Goal: Task Accomplishment & Management: Use online tool/utility

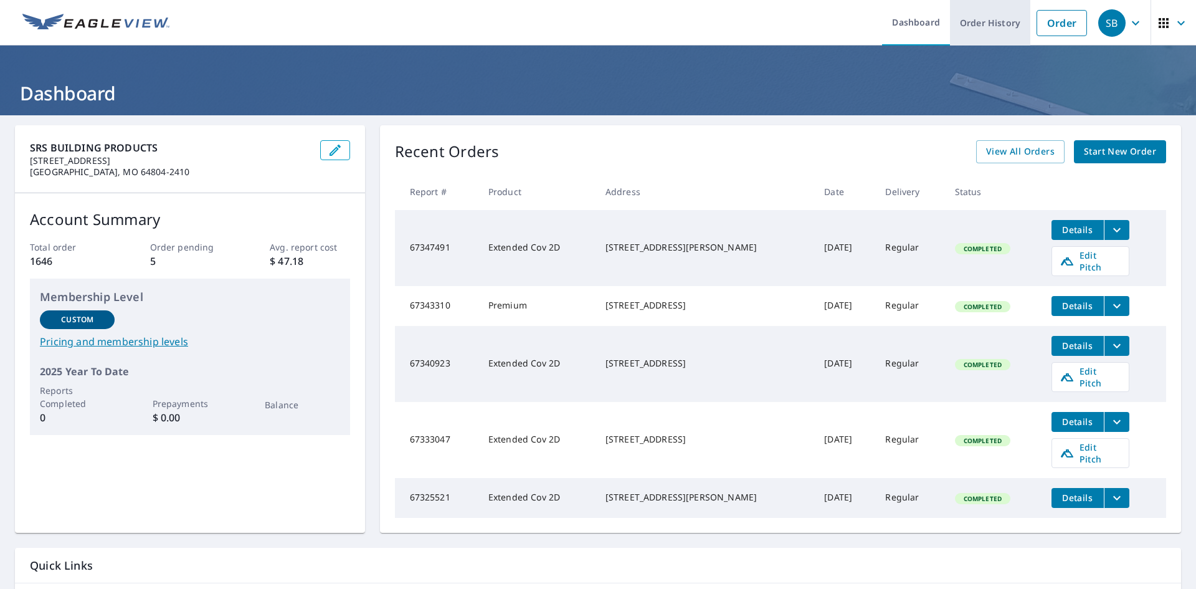
click at [1000, 24] on link "Order History" at bounding box center [990, 22] width 80 height 45
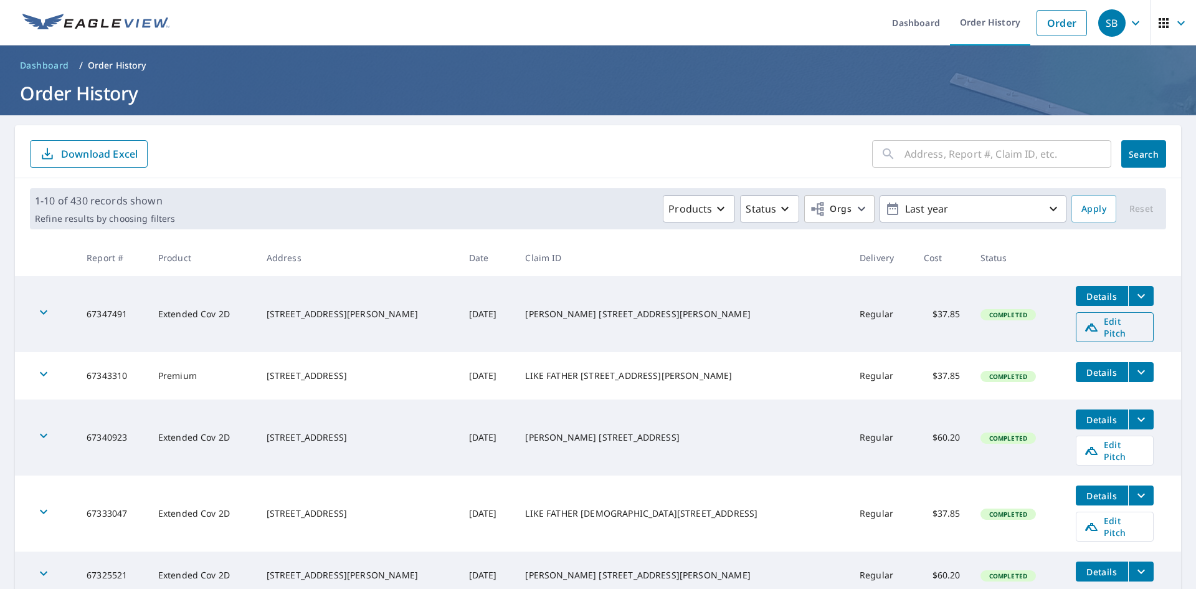
click at [1090, 323] on span "Edit Pitch" at bounding box center [1115, 327] width 62 height 24
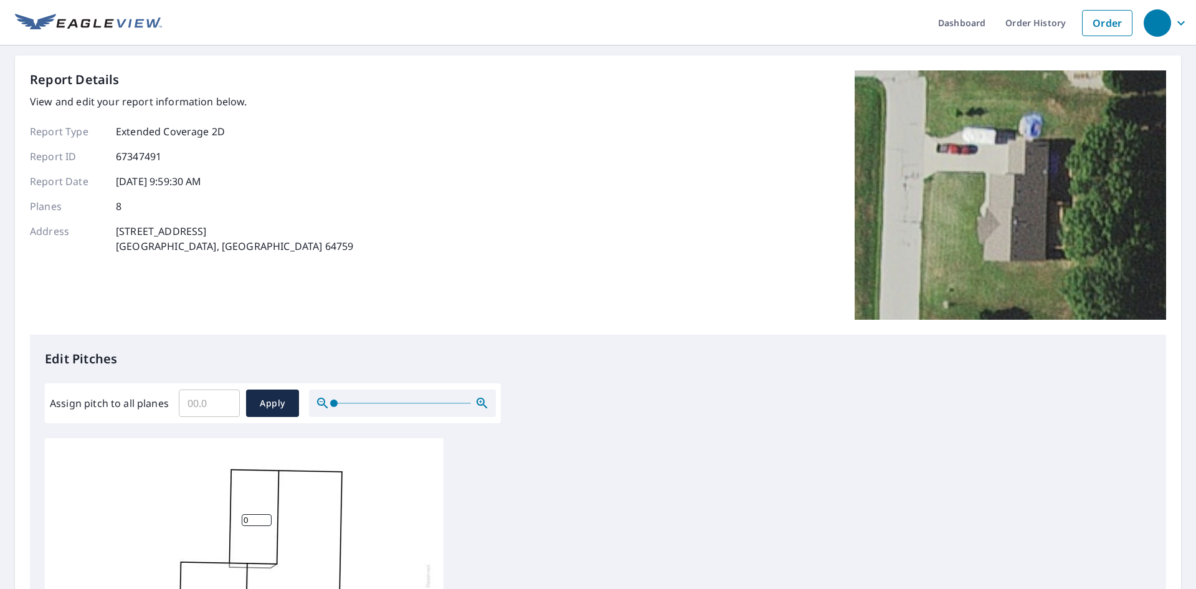
drag, startPoint x: 208, startPoint y: 232, endPoint x: 118, endPoint y: 229, distance: 89.8
click at [118, 229] on div "Address 1700 Crestwood Dr Lamar, MO 64759" at bounding box center [191, 239] width 323 height 30
copy p "1700 Crestwood Dr"
click at [191, 407] on input "Assign pitch to all planes" at bounding box center [209, 403] width 61 height 35
type input "8"
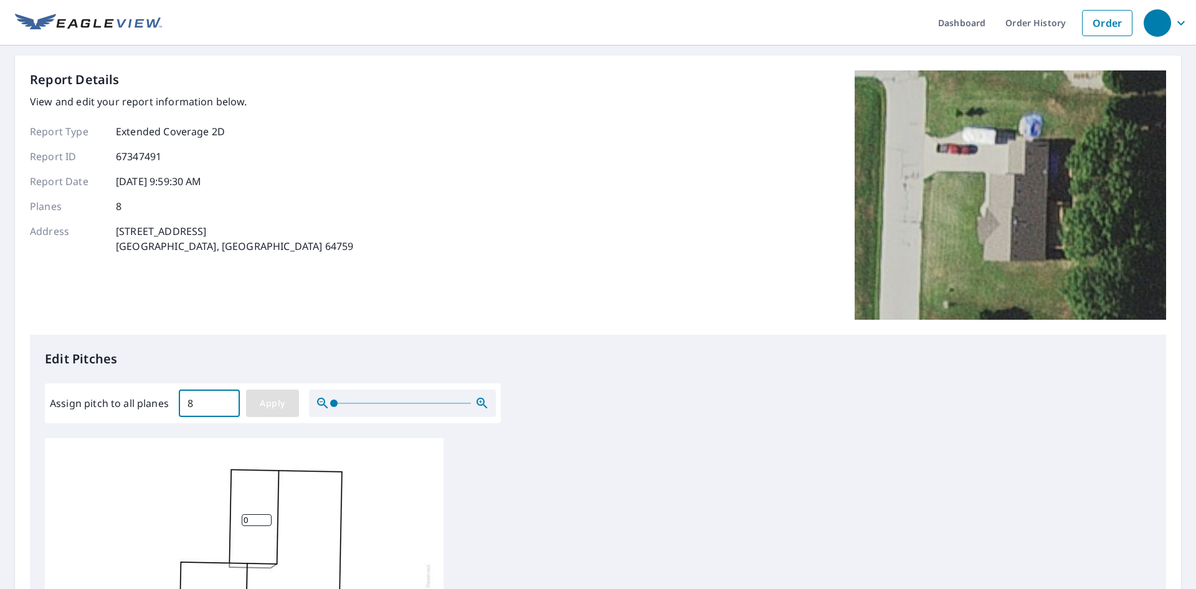
click at [256, 402] on span "Apply" at bounding box center [272, 404] width 33 height 16
type input "8"
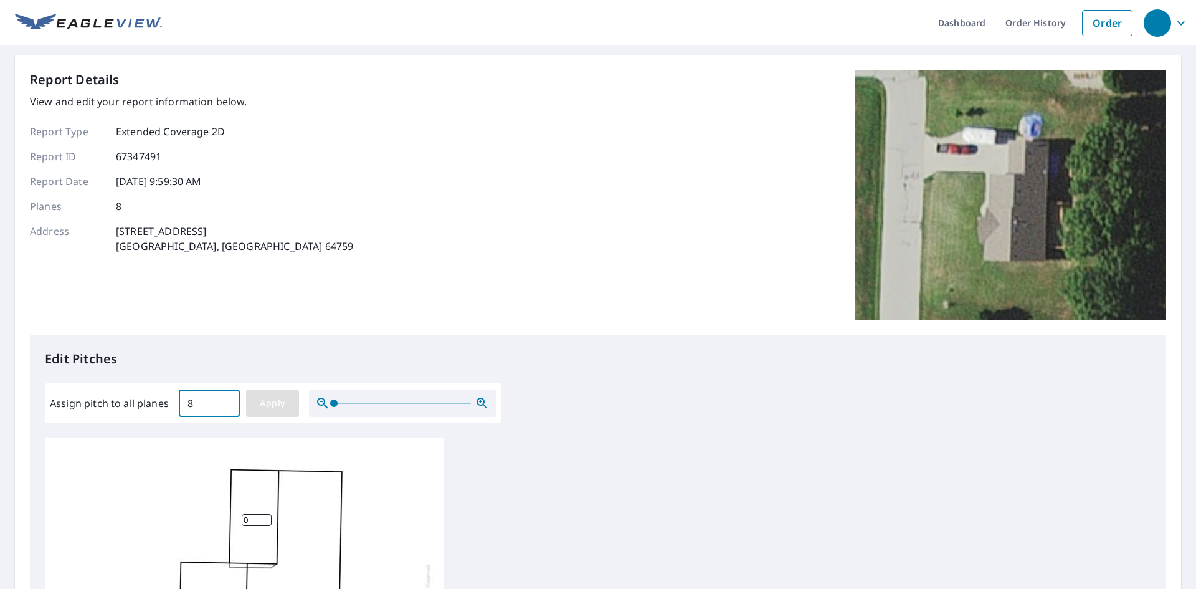
type input "8"
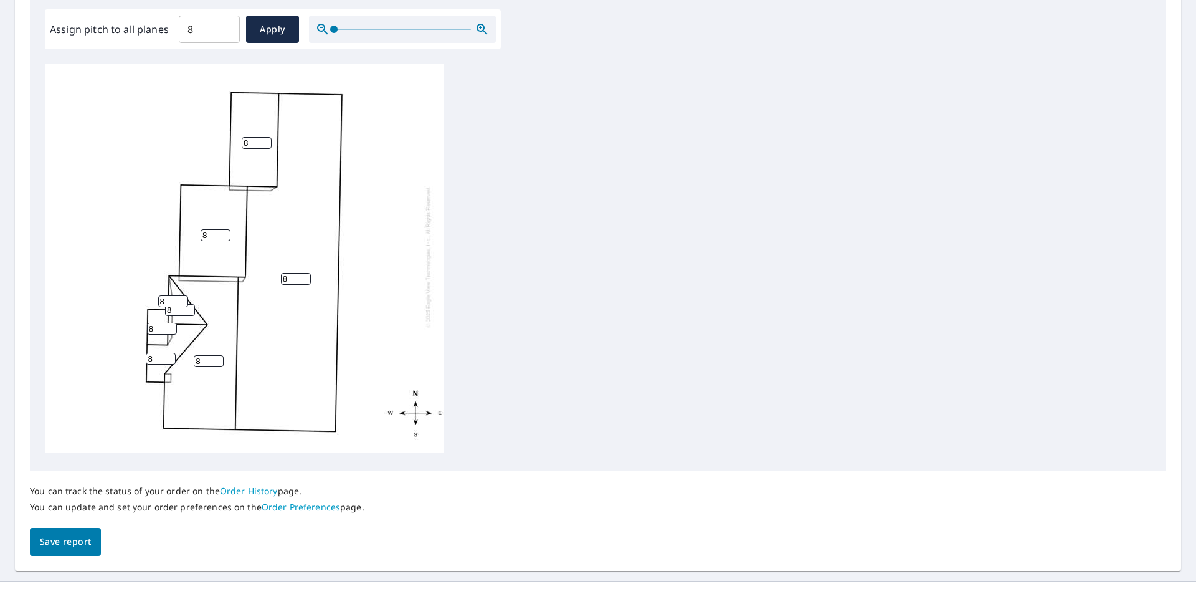
click at [85, 538] on span "Save report" at bounding box center [65, 542] width 51 height 16
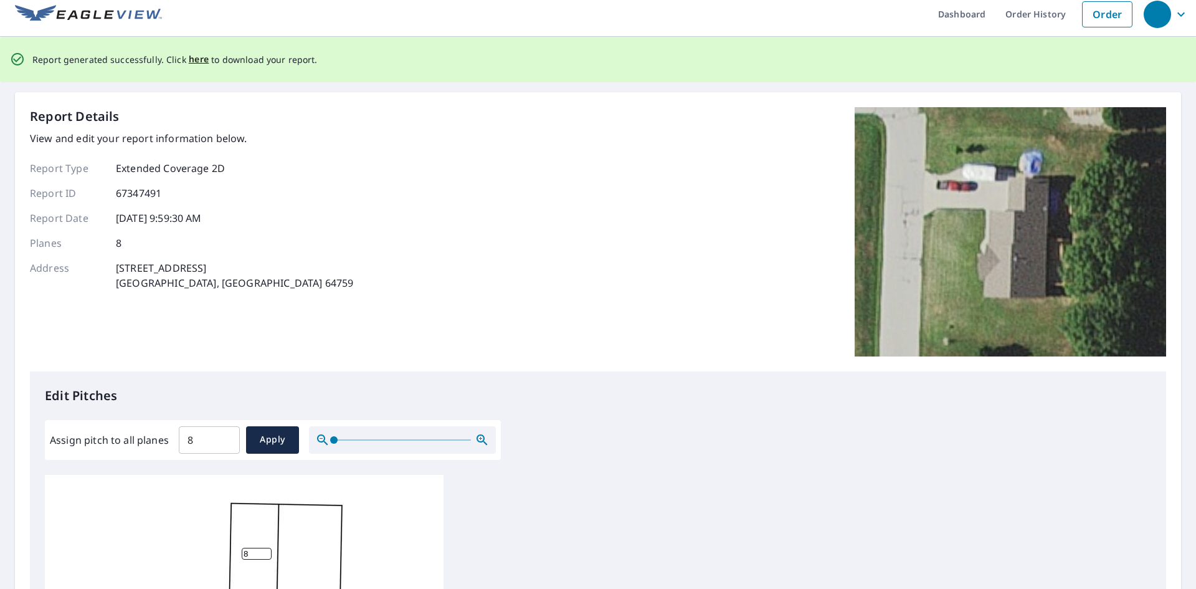
scroll to position [0, 0]
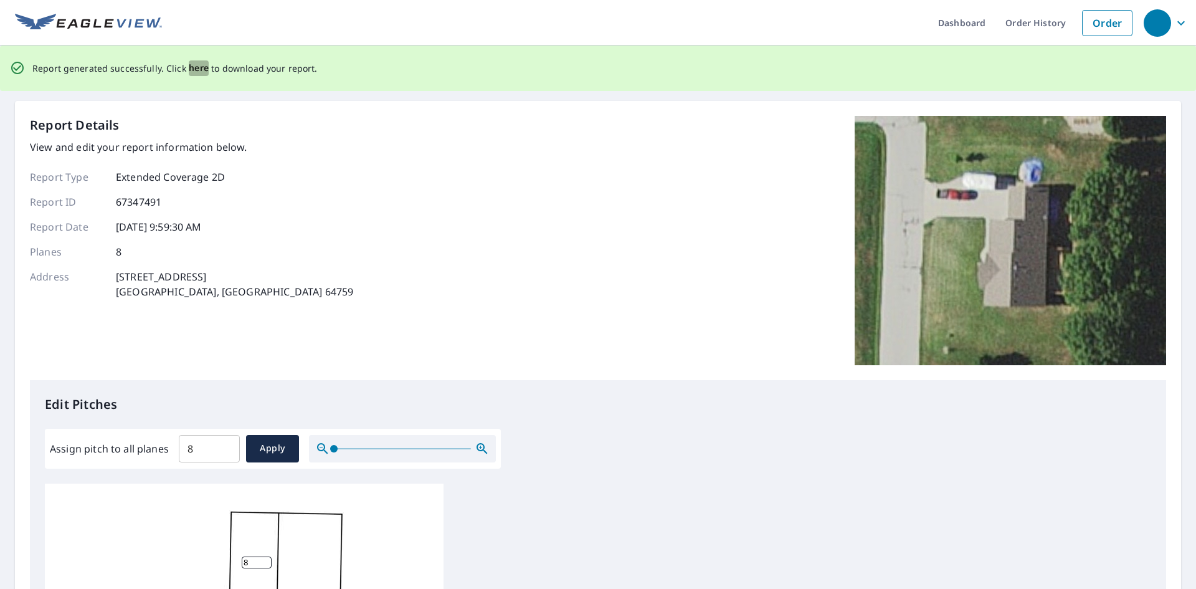
click at [196, 71] on span "here" at bounding box center [199, 68] width 21 height 16
